Goal: Transaction & Acquisition: Purchase product/service

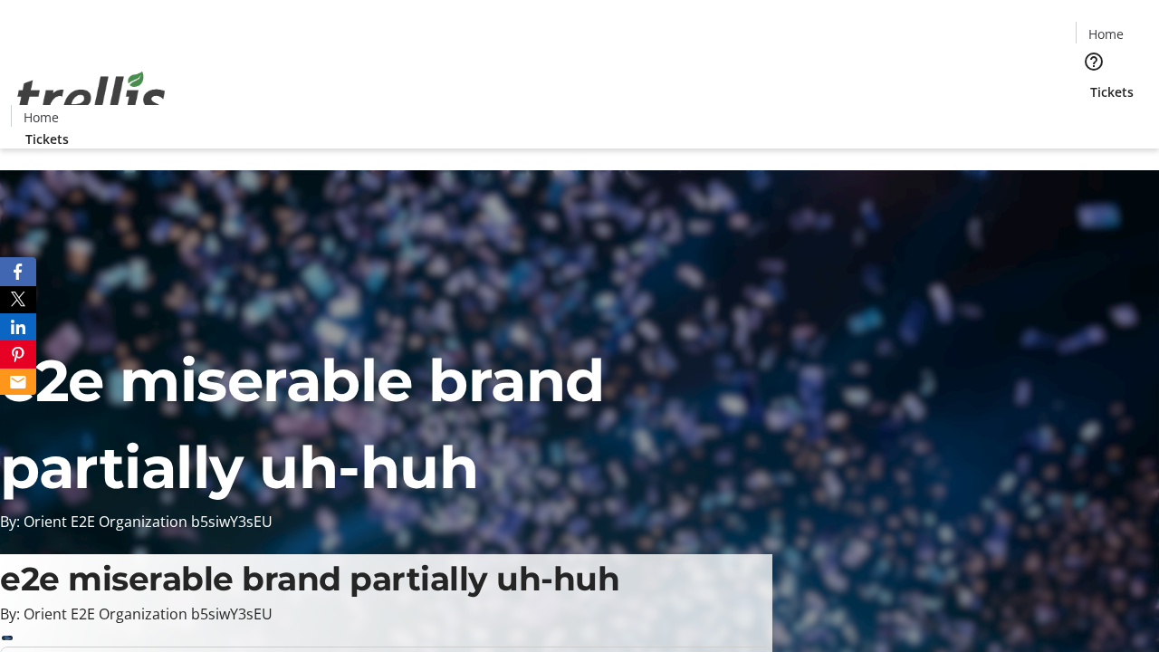
click at [1090, 82] on span "Tickets" at bounding box center [1111, 91] width 43 height 19
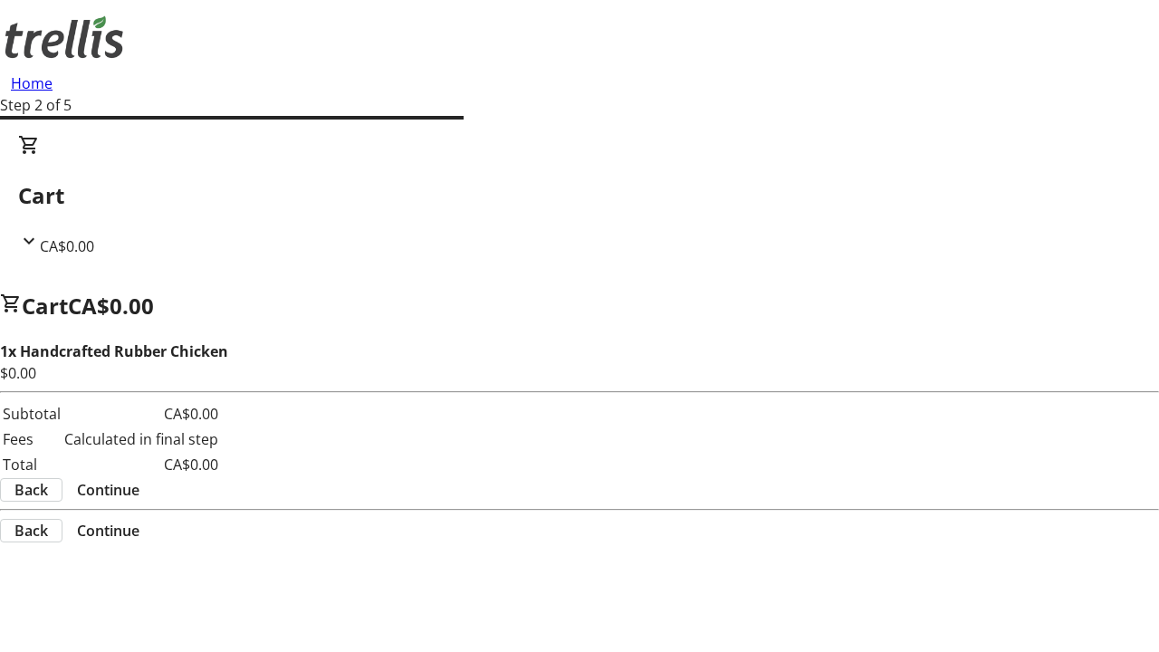
click at [139, 479] on span "Continue" at bounding box center [108, 490] width 62 height 22
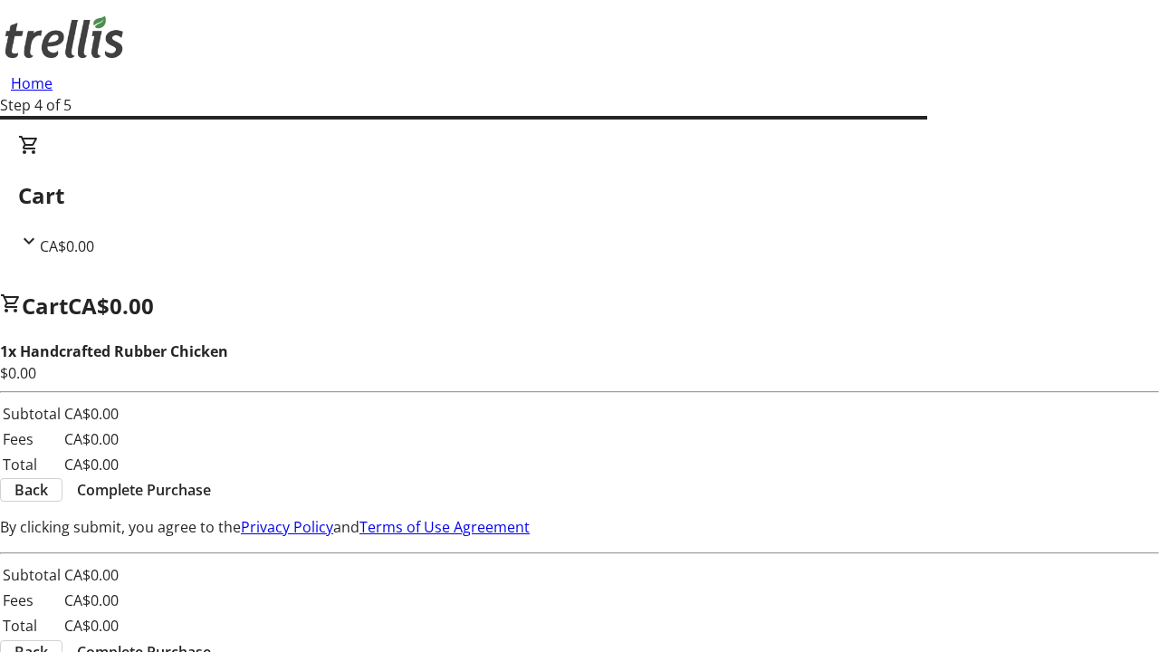
click at [211, 479] on span "Complete Purchase" at bounding box center [144, 490] width 134 height 22
